Goal: Task Accomplishment & Management: Manage account settings

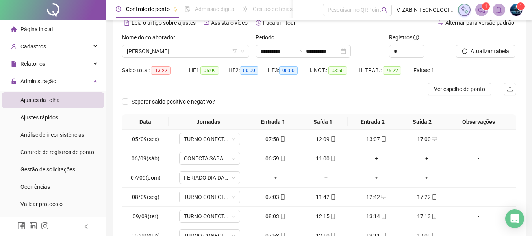
scroll to position [118, 0]
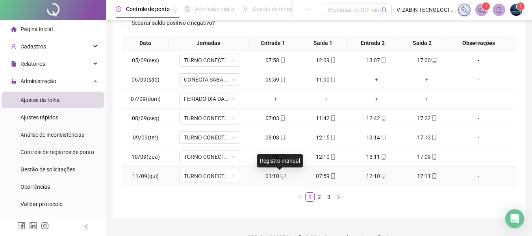
click at [280, 175] on icon "desktop" at bounding box center [283, 176] width 6 height 6
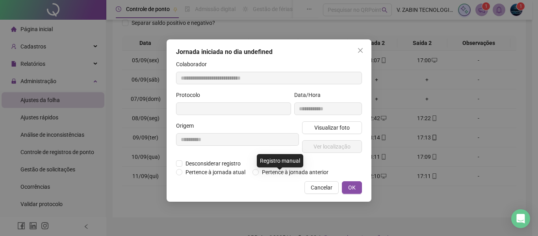
type input "**********"
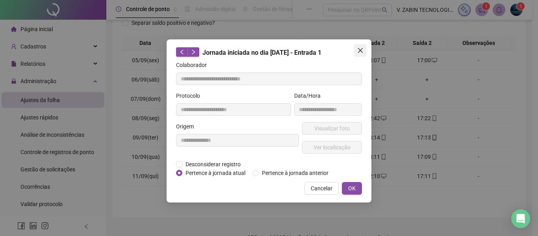
click at [362, 50] on icon "close" at bounding box center [360, 50] width 6 height 6
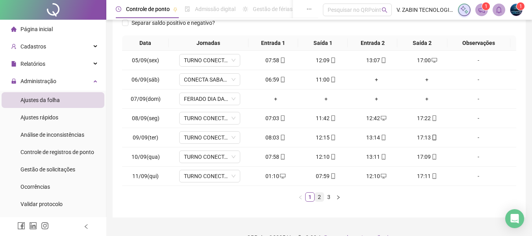
click at [318, 201] on link "2" at bounding box center [319, 197] width 9 height 9
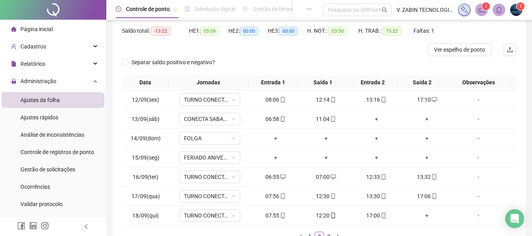
scroll to position [0, 0]
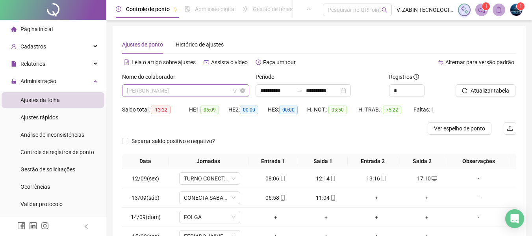
click at [188, 89] on span "[PERSON_NAME]" at bounding box center [186, 91] width 118 height 12
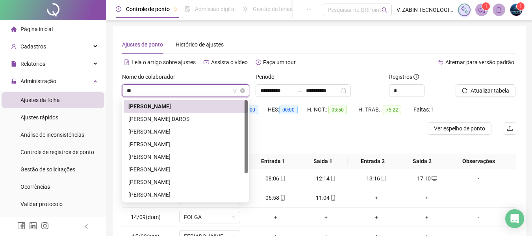
type input "***"
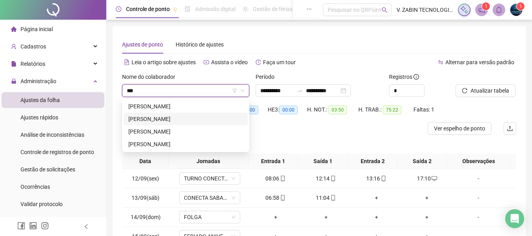
click at [193, 119] on div "[PERSON_NAME]" at bounding box center [185, 119] width 115 height 9
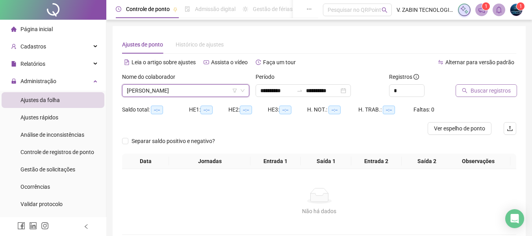
click at [485, 90] on span "Buscar registros" at bounding box center [491, 90] width 40 height 9
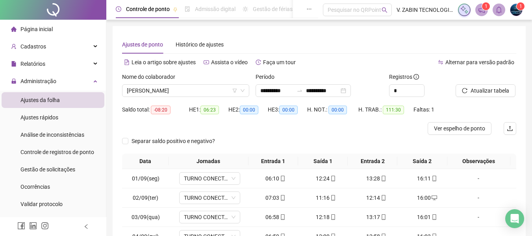
scroll to position [134, 0]
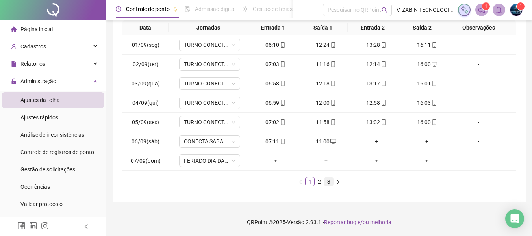
click at [332, 182] on link "3" at bounding box center [329, 181] width 9 height 9
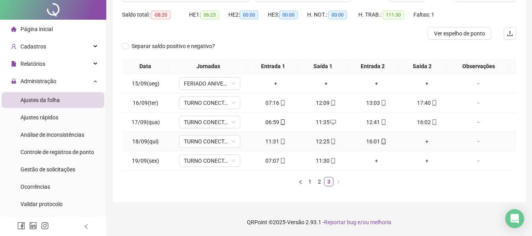
scroll to position [0, 0]
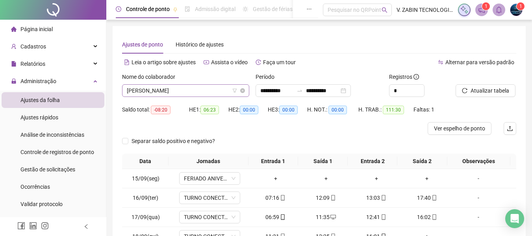
click at [180, 87] on span "[PERSON_NAME]" at bounding box center [186, 91] width 118 height 12
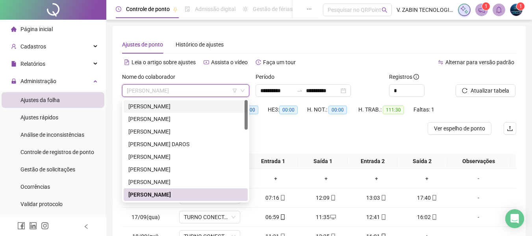
click at [189, 103] on div "[PERSON_NAME]" at bounding box center [185, 106] width 115 height 9
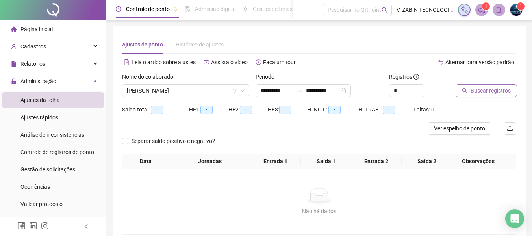
click at [495, 95] on button "Buscar registros" at bounding box center [486, 90] width 61 height 13
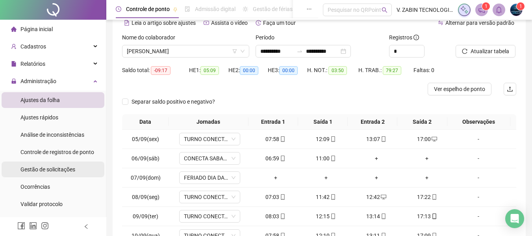
scroll to position [79, 0]
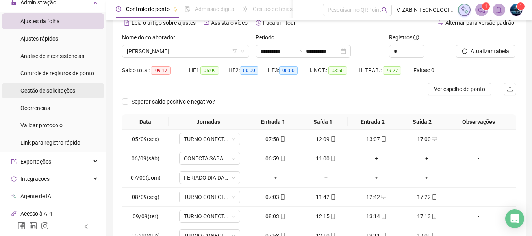
click at [69, 93] on span "Gestão de solicitações" at bounding box center [47, 90] width 55 height 6
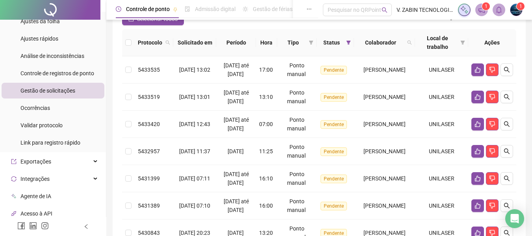
scroll to position [39, 0]
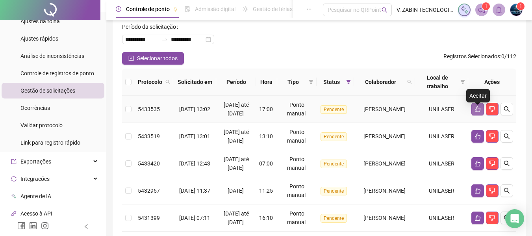
click at [479, 112] on icon "like" at bounding box center [478, 109] width 6 height 6
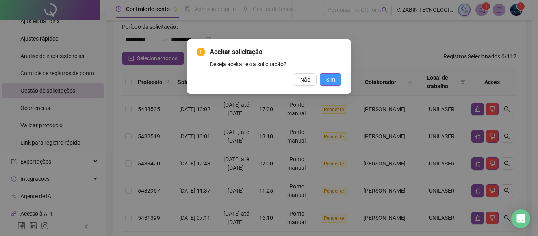
click at [327, 78] on span "Sim" at bounding box center [330, 79] width 9 height 9
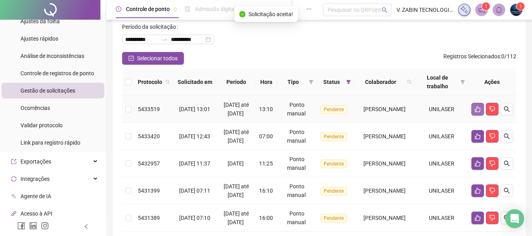
click at [477, 112] on icon "like" at bounding box center [478, 109] width 6 height 6
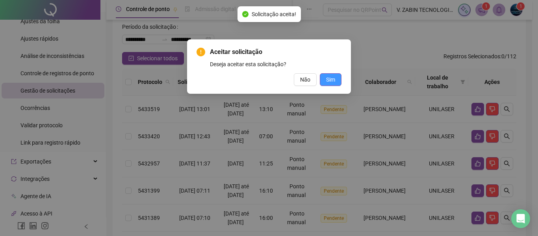
click at [328, 80] on span "Sim" at bounding box center [330, 79] width 9 height 9
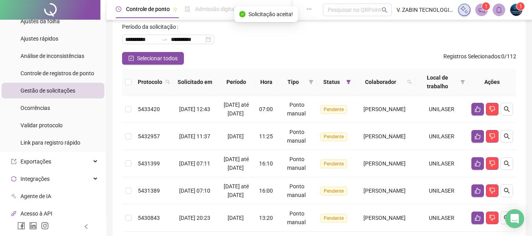
scroll to position [0, 0]
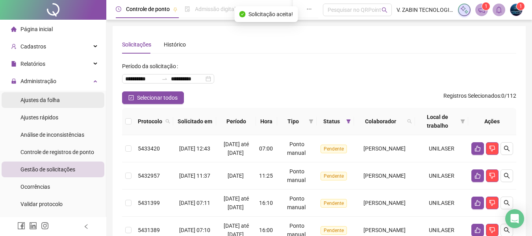
click at [45, 100] on span "Ajustes da folha" at bounding box center [39, 100] width 39 height 6
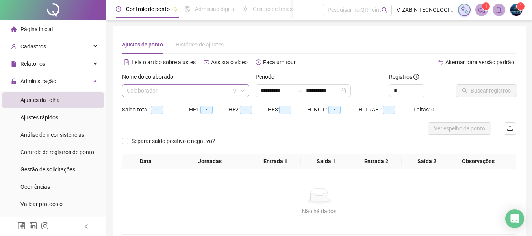
click at [125, 93] on div "Colaborador" at bounding box center [185, 90] width 127 height 13
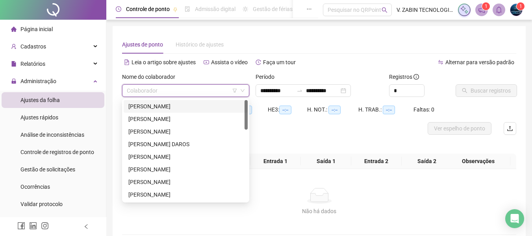
click at [155, 107] on div "[PERSON_NAME]" at bounding box center [185, 106] width 115 height 9
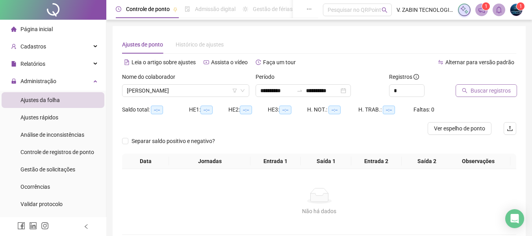
click at [473, 93] on span "Buscar registros" at bounding box center [491, 90] width 40 height 9
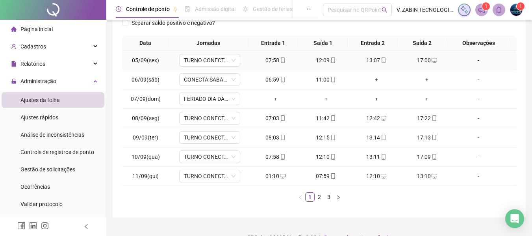
scroll to position [39, 0]
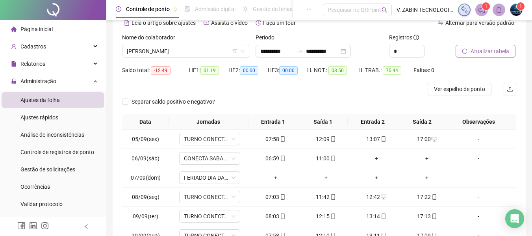
click at [478, 52] on span "Atualizar tabela" at bounding box center [490, 51] width 39 height 9
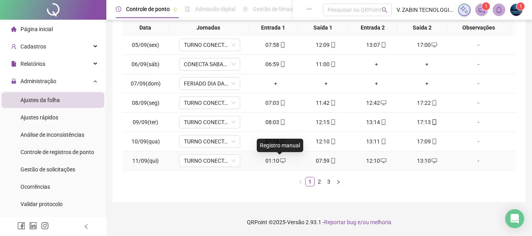
click at [276, 160] on div "01:10" at bounding box center [276, 160] width 44 height 9
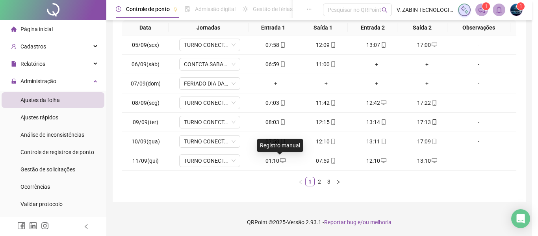
type input "**********"
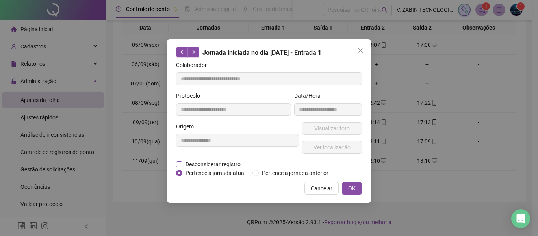
click at [199, 165] on span "Desconsiderar registro" at bounding box center [212, 164] width 61 height 9
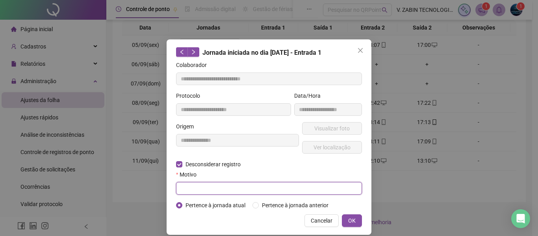
click at [225, 193] on input "text" at bounding box center [269, 188] width 186 height 13
type input "*"
type input "****"
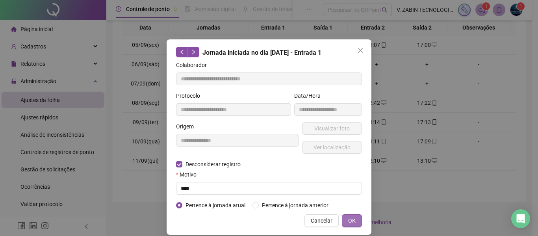
click at [355, 220] on button "OK" at bounding box center [352, 220] width 20 height 13
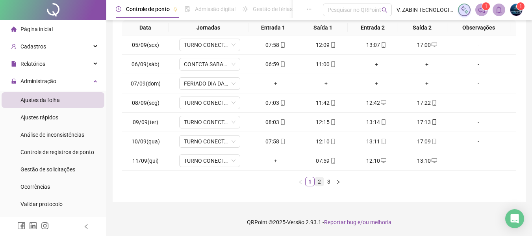
click at [321, 181] on link "2" at bounding box center [319, 181] width 9 height 9
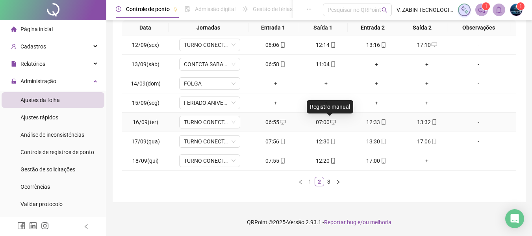
click at [331, 121] on icon "desktop" at bounding box center [334, 122] width 6 height 6
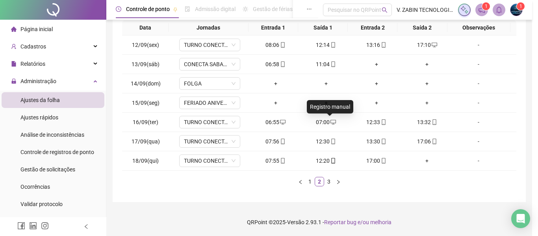
type input "**********"
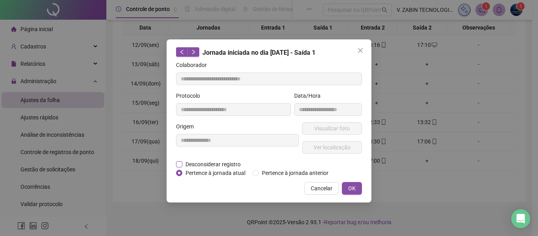
click at [203, 162] on span "Desconsiderar registro" at bounding box center [212, 164] width 61 height 9
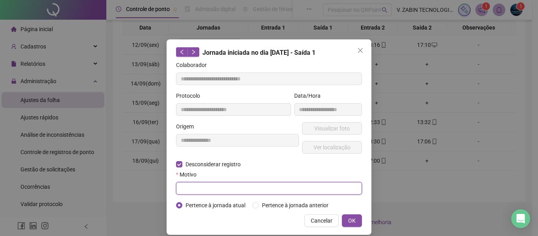
click at [201, 186] on input "text" at bounding box center [269, 188] width 186 height 13
type input "****"
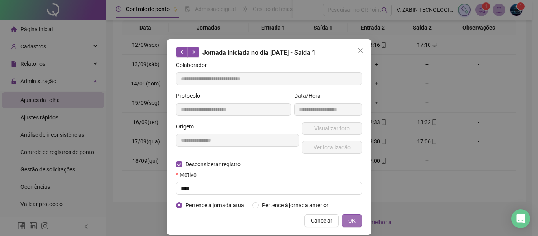
click at [349, 216] on span "OK" at bounding box center [351, 220] width 7 height 9
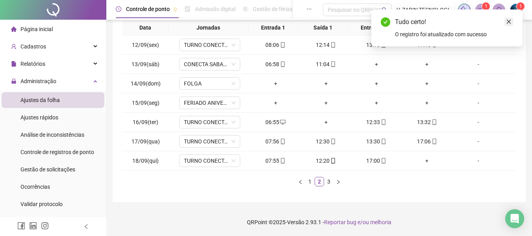
click at [508, 24] on icon "close" at bounding box center [509, 22] width 6 height 6
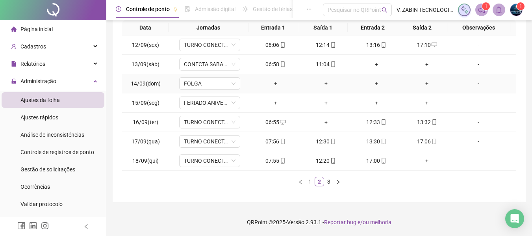
scroll to position [15, 0]
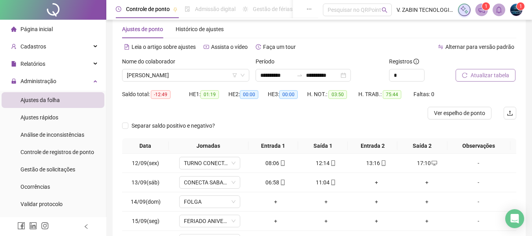
click at [497, 73] on span "Atualizar tabela" at bounding box center [490, 75] width 39 height 9
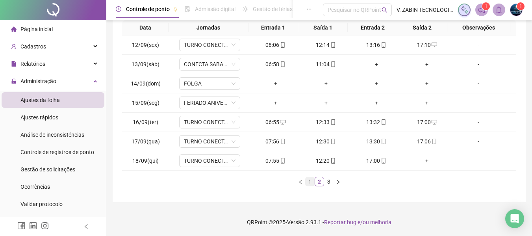
click at [310, 186] on li "1" at bounding box center [309, 181] width 9 height 9
click at [320, 181] on link "2" at bounding box center [319, 181] width 9 height 9
click at [328, 184] on link "3" at bounding box center [329, 181] width 9 height 9
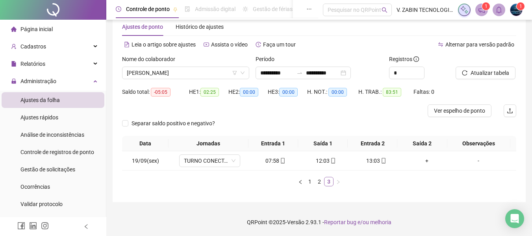
scroll to position [18, 0]
click at [319, 185] on link "2" at bounding box center [319, 181] width 9 height 9
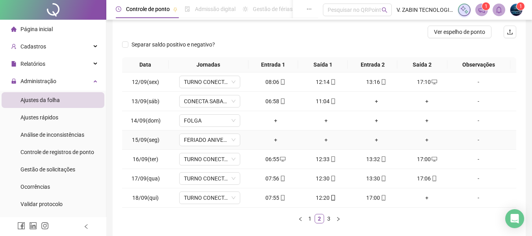
scroll to position [134, 0]
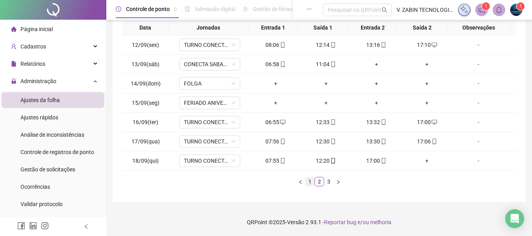
click at [310, 182] on link "1" at bounding box center [310, 181] width 9 height 9
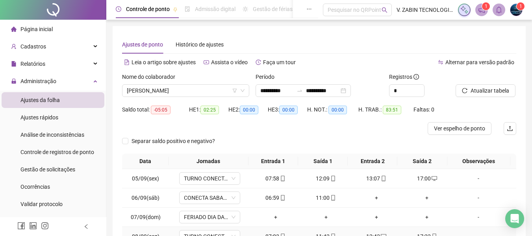
scroll to position [118, 0]
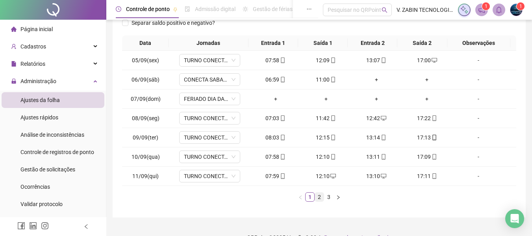
click at [320, 195] on link "2" at bounding box center [319, 197] width 9 height 9
